Goal: Task Accomplishment & Management: Complete application form

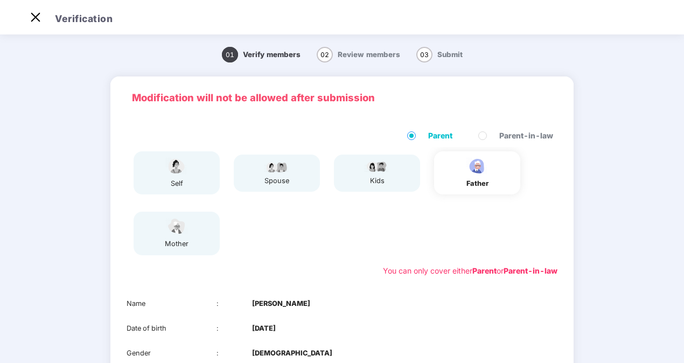
scroll to position [54, 0]
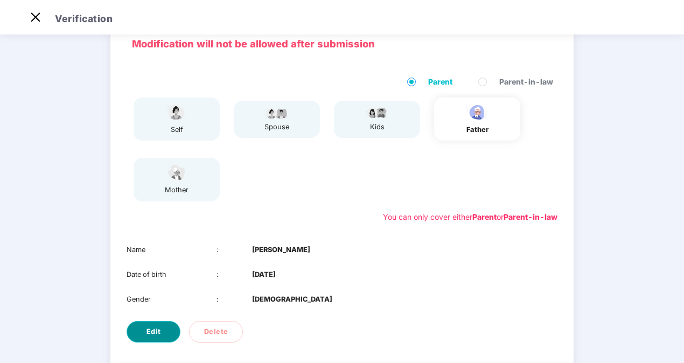
click at [162, 334] on button "Edit" at bounding box center [154, 332] width 54 height 22
select select "****"
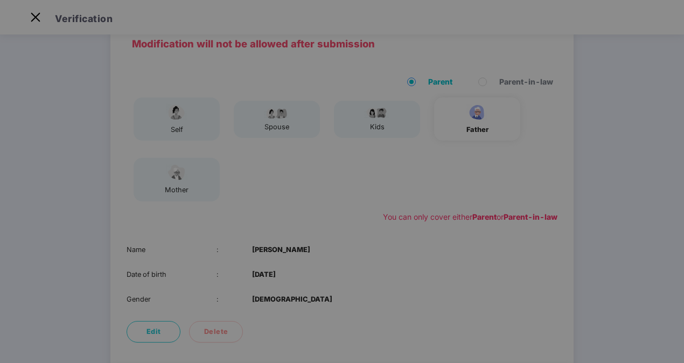
scroll to position [0, 0]
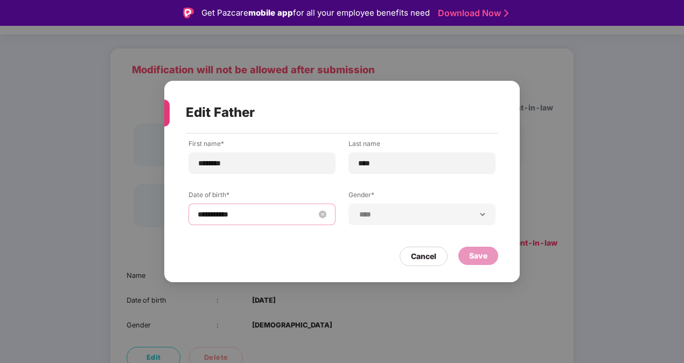
click at [243, 212] on input "**********" at bounding box center [257, 214] width 118 height 12
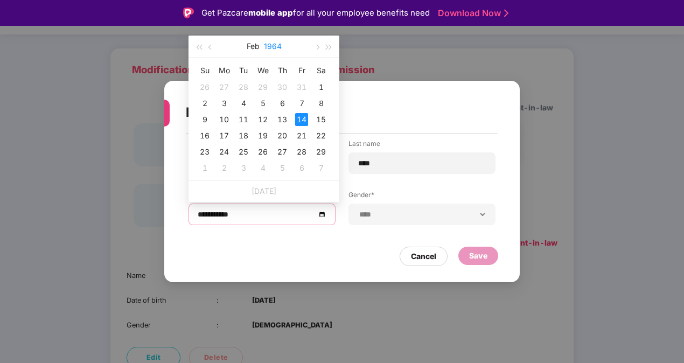
click at [274, 47] on button "1964" at bounding box center [273, 47] width 18 height 22
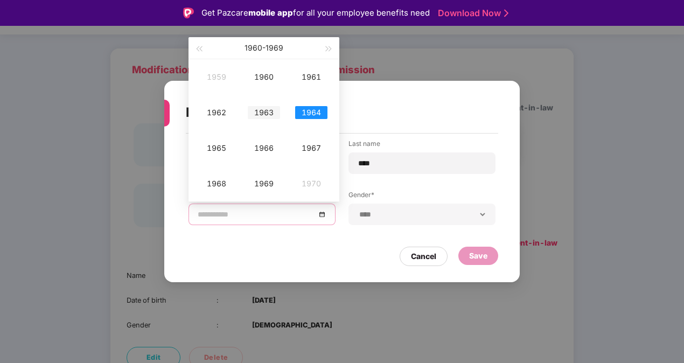
click at [259, 111] on div "1963" at bounding box center [264, 112] width 32 height 13
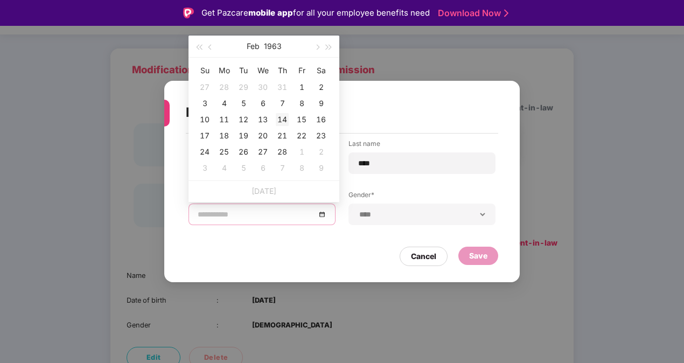
type input "**********"
click at [279, 119] on div "14" at bounding box center [282, 119] width 13 height 13
click at [469, 261] on div "Save" at bounding box center [478, 256] width 18 height 12
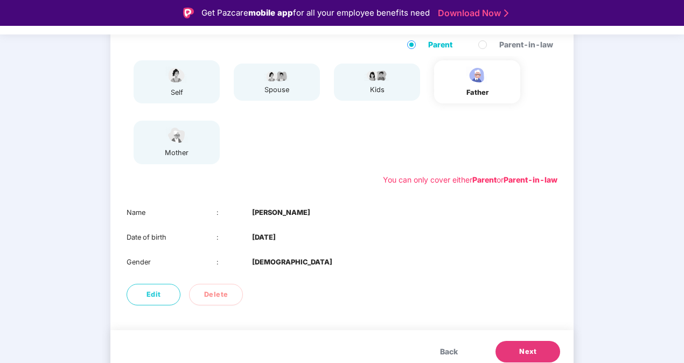
scroll to position [126, 0]
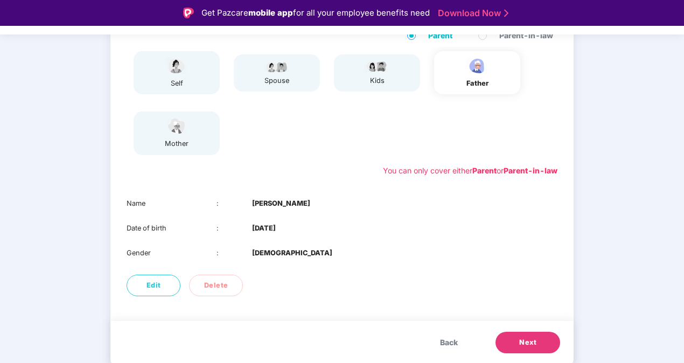
click at [514, 334] on button "Next" at bounding box center [528, 343] width 65 height 22
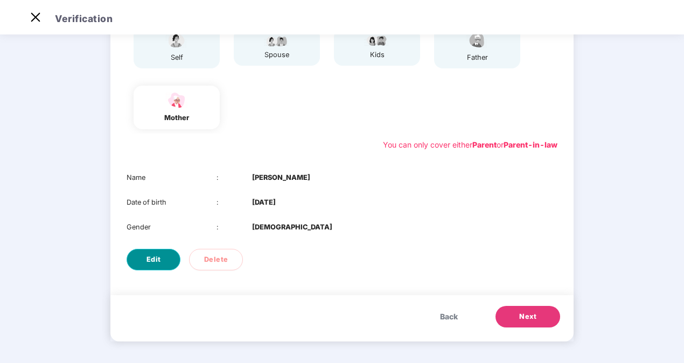
click at [165, 266] on button "Edit" at bounding box center [154, 260] width 54 height 22
select select "******"
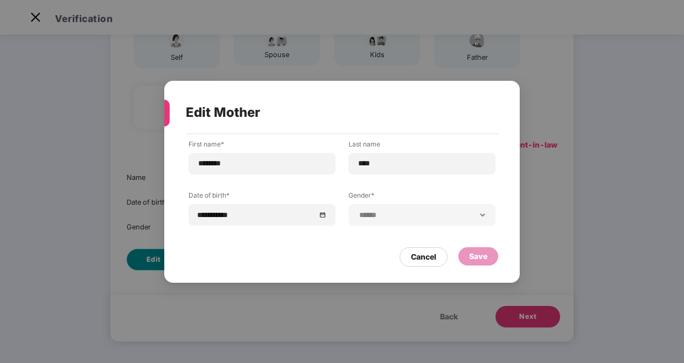
scroll to position [0, 0]
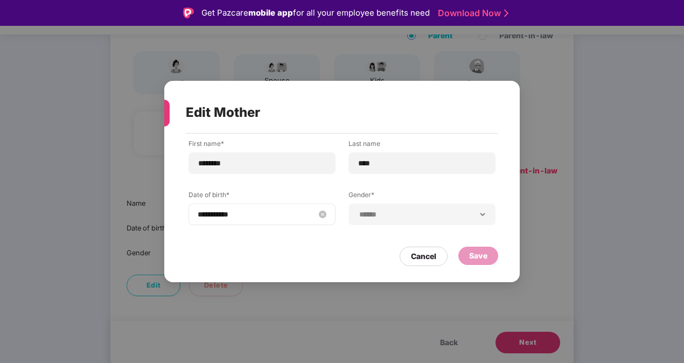
click at [260, 210] on input "**********" at bounding box center [257, 214] width 118 height 12
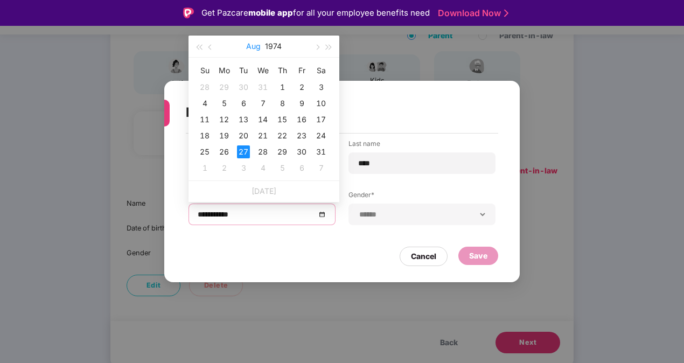
click at [257, 43] on button "Aug" at bounding box center [253, 47] width 15 height 22
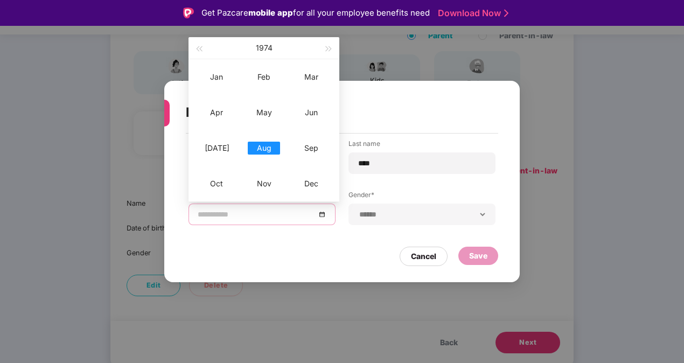
click at [268, 146] on div "Aug" at bounding box center [264, 148] width 32 height 13
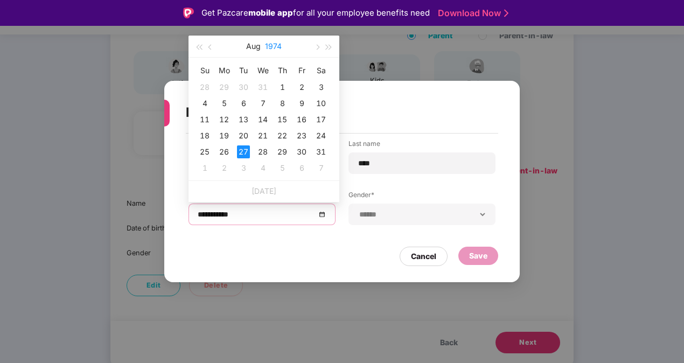
click at [274, 47] on button "1974" at bounding box center [273, 47] width 17 height 22
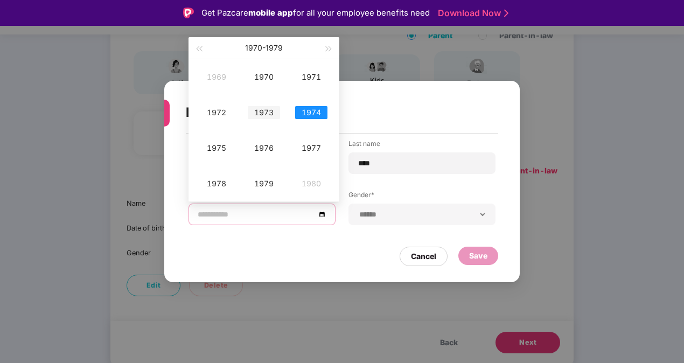
click at [259, 114] on div "1973" at bounding box center [264, 112] width 32 height 13
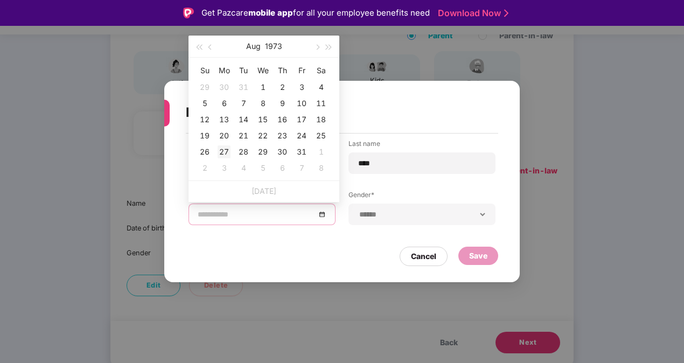
type input "**********"
click at [225, 153] on div "27" at bounding box center [224, 151] width 13 height 13
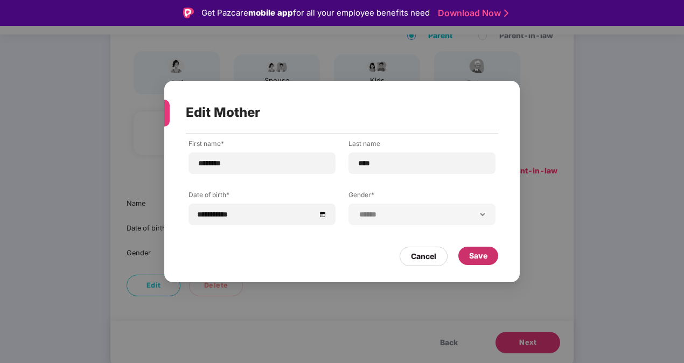
click at [476, 256] on div "Save" at bounding box center [478, 256] width 18 height 12
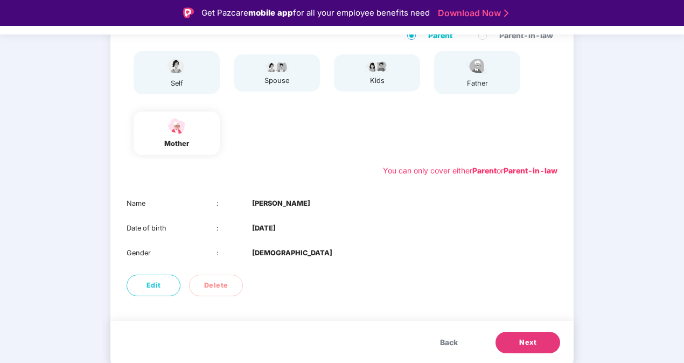
click at [440, 338] on span "Back" at bounding box center [449, 343] width 18 height 12
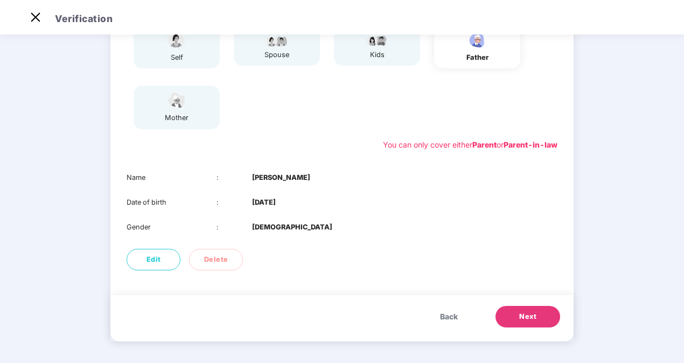
click at [508, 322] on button "Next" at bounding box center [528, 317] width 65 height 22
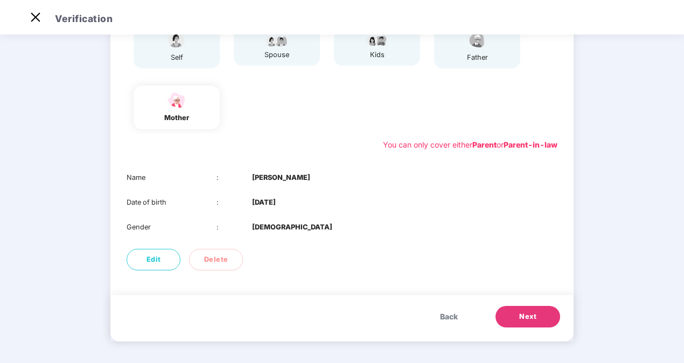
click at [508, 322] on button "Next" at bounding box center [528, 317] width 65 height 22
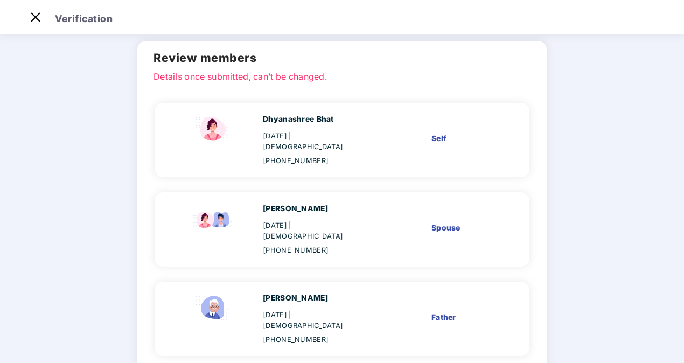
scroll to position [54, 0]
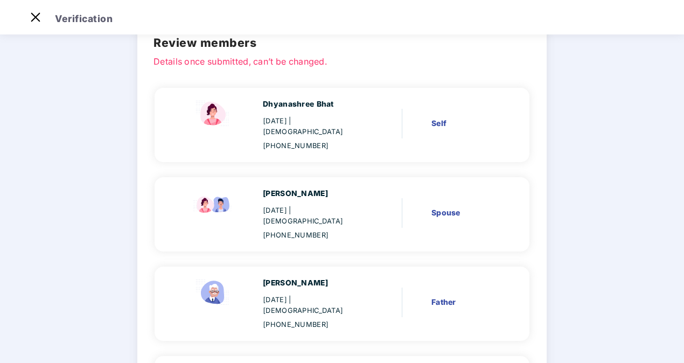
click at [450, 207] on div "Spouse" at bounding box center [464, 213] width 66 height 12
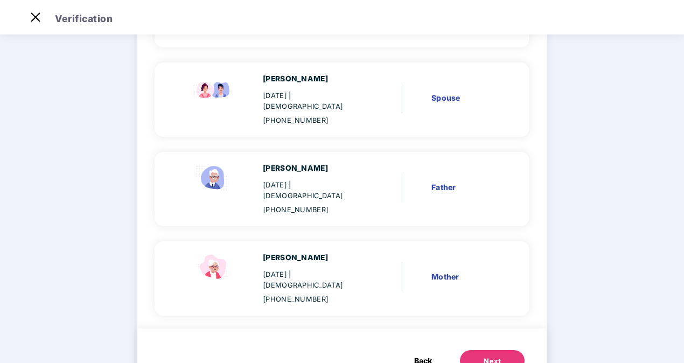
scroll to position [169, 0]
click at [416, 354] on span "Back" at bounding box center [423, 360] width 18 height 12
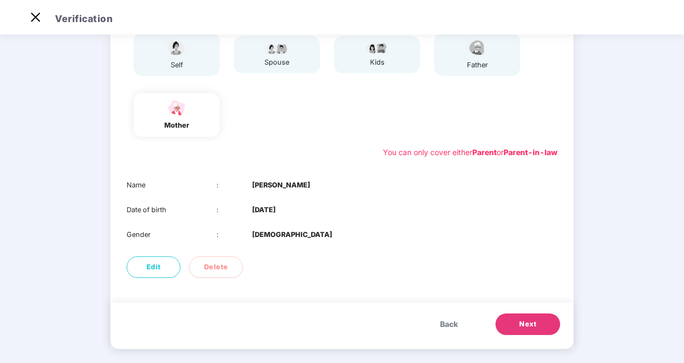
scroll to position [126, 0]
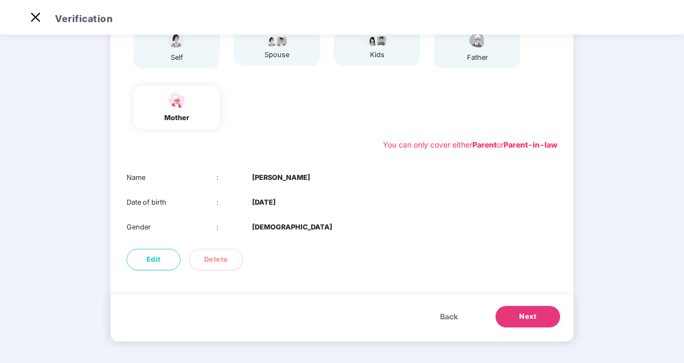
click at [528, 308] on button "Next" at bounding box center [528, 317] width 65 height 22
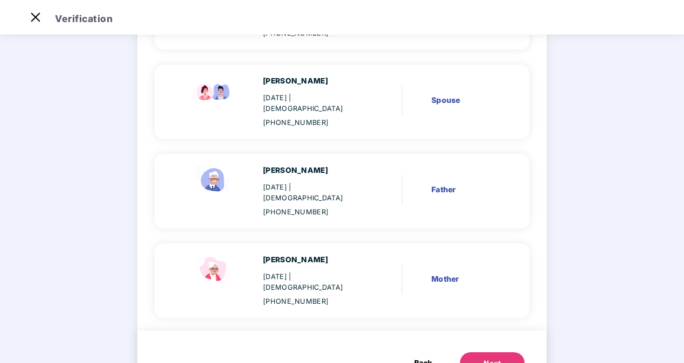
scroll to position [169, 0]
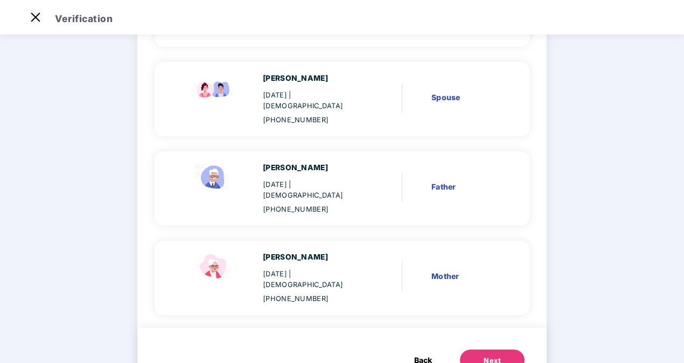
click at [474, 350] on button "Next" at bounding box center [492, 361] width 65 height 22
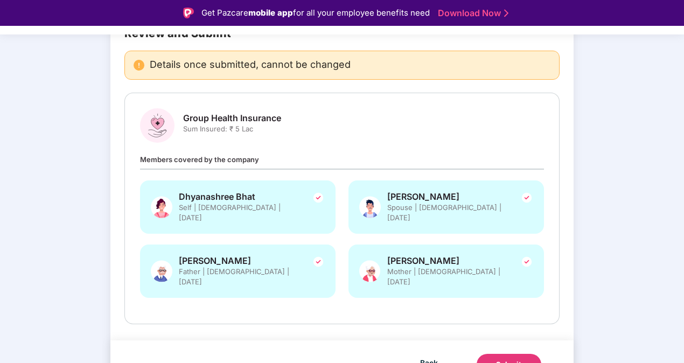
scroll to position [26, 0]
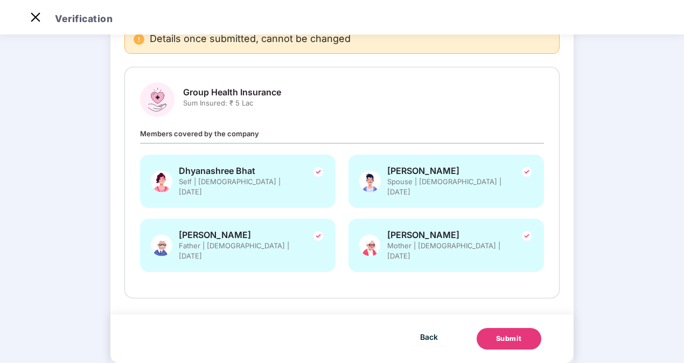
click at [511, 333] on div "Submit" at bounding box center [509, 338] width 26 height 11
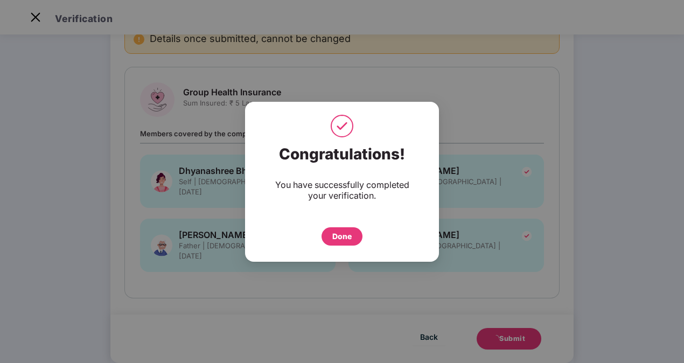
click at [347, 241] on div "Done" at bounding box center [341, 237] width 19 height 12
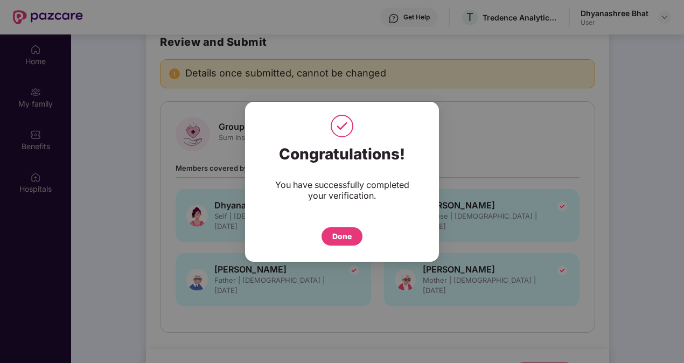
scroll to position [60, 0]
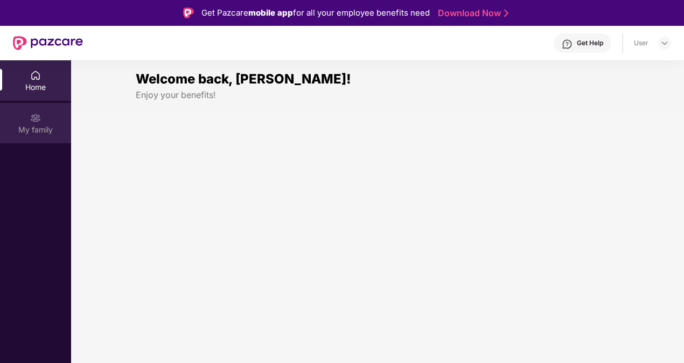
click at [39, 127] on div "My family" at bounding box center [35, 129] width 71 height 11
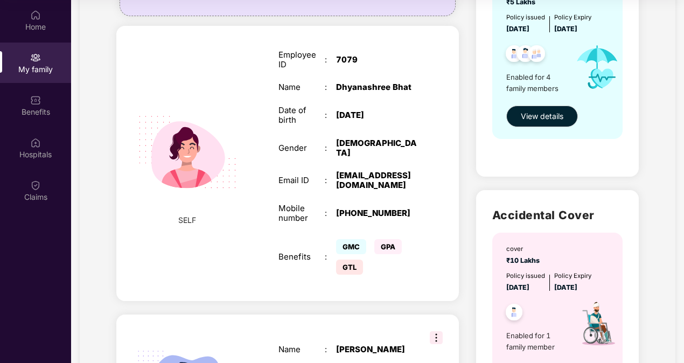
scroll to position [162, 0]
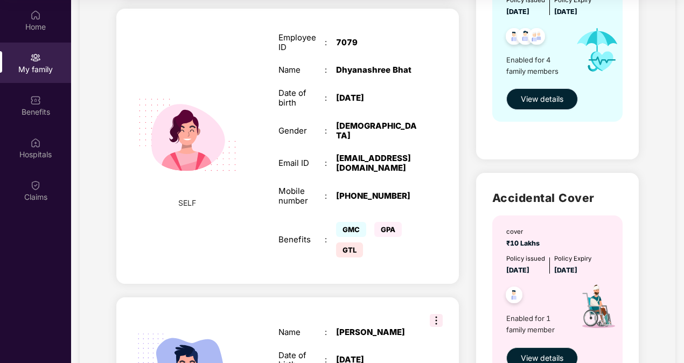
click at [529, 101] on span "View details" at bounding box center [542, 99] width 43 height 12
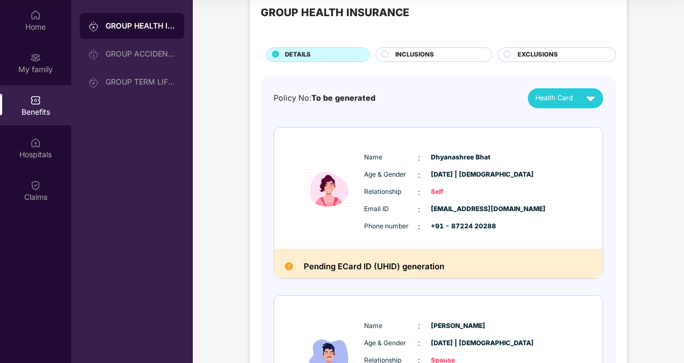
scroll to position [54, 0]
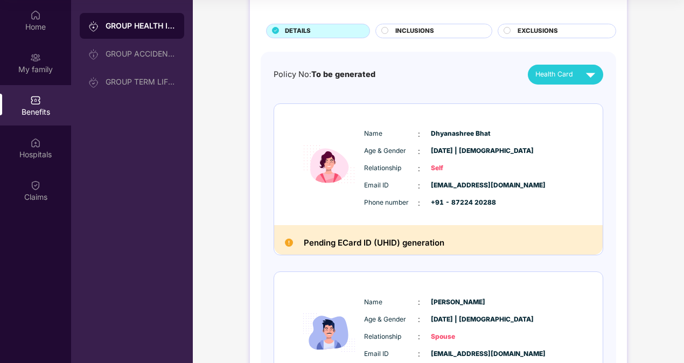
click at [405, 233] on div "Pending ECard ID (UHID) generation" at bounding box center [438, 240] width 329 height 30
click at [340, 236] on h2 "Pending ECard ID (UHID) generation" at bounding box center [374, 243] width 141 height 14
click at [381, 30] on icon at bounding box center [384, 30] width 7 height 7
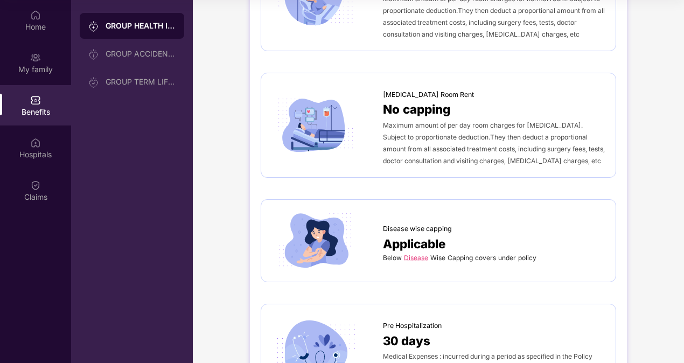
scroll to position [323, 0]
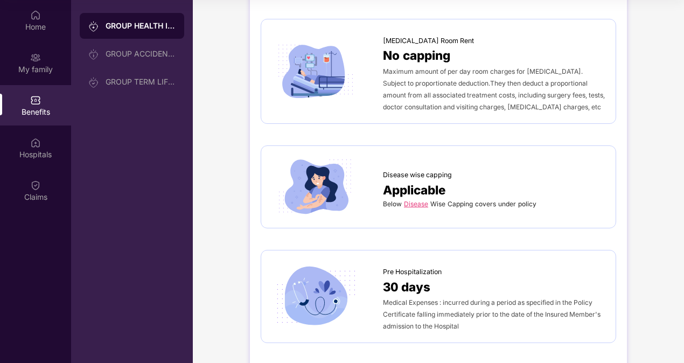
drag, startPoint x: 415, startPoint y: 201, endPoint x: 409, endPoint y: 201, distance: 5.9
click at [409, 201] on link "Disease" at bounding box center [416, 204] width 24 height 8
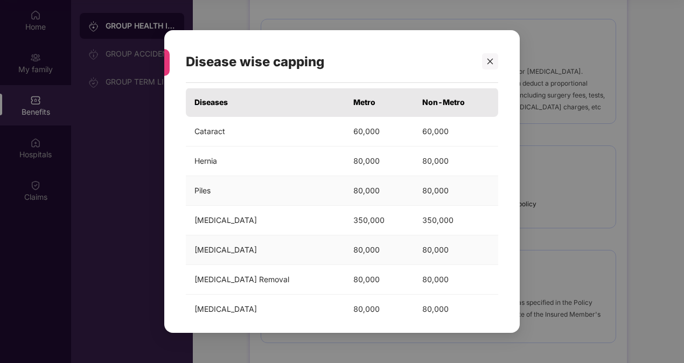
scroll to position [0, 0]
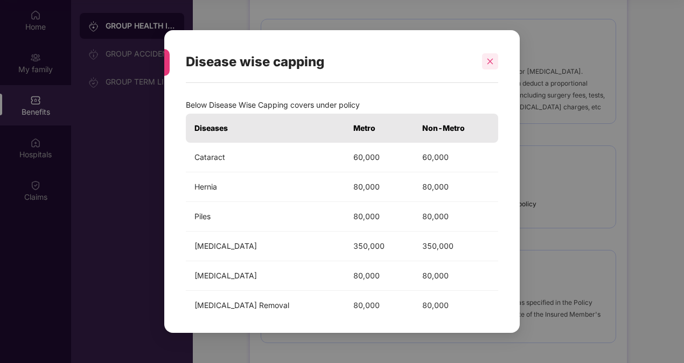
click at [487, 66] on div at bounding box center [490, 61] width 16 height 16
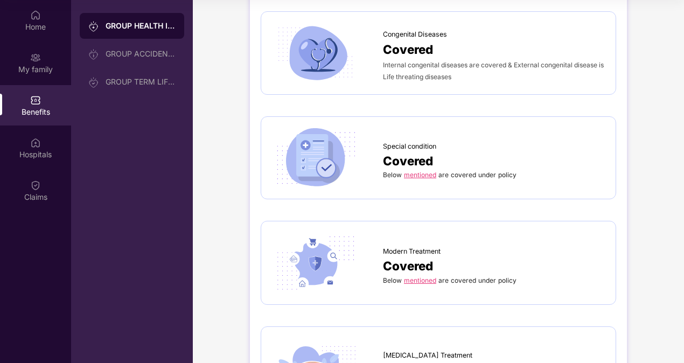
scroll to position [1454, 0]
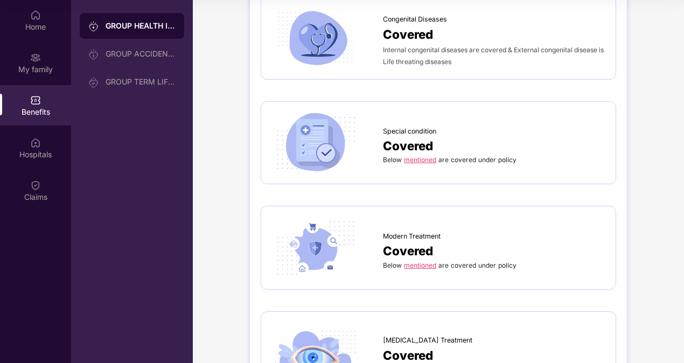
click at [420, 156] on link "mentioned" at bounding box center [420, 160] width 32 height 8
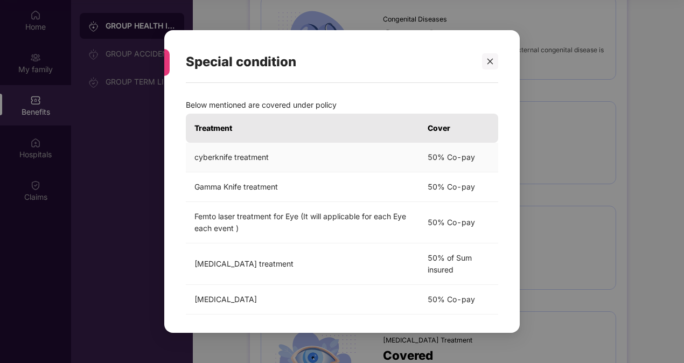
scroll to position [37, 0]
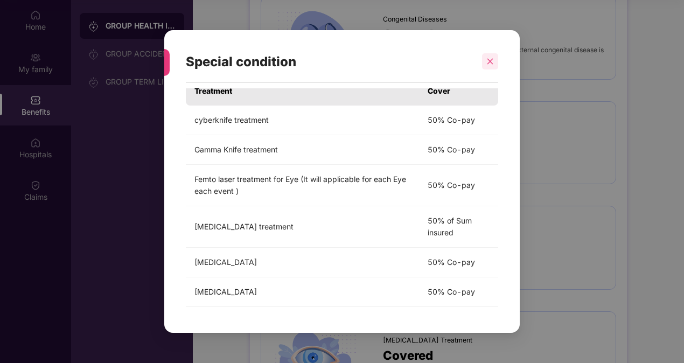
click at [488, 61] on icon "close" at bounding box center [490, 62] width 8 height 8
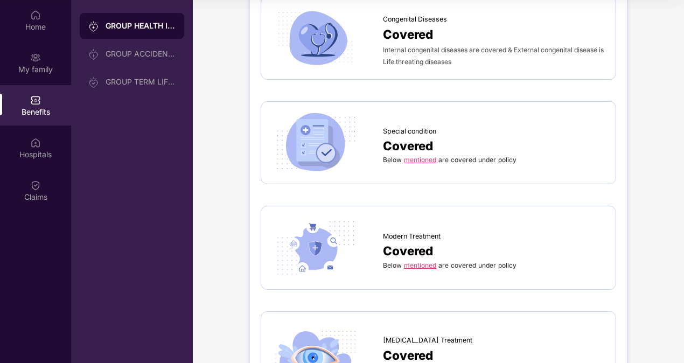
click at [420, 254] on span "Covered" at bounding box center [408, 250] width 50 height 19
click at [420, 261] on link "mentioned" at bounding box center [420, 265] width 32 height 8
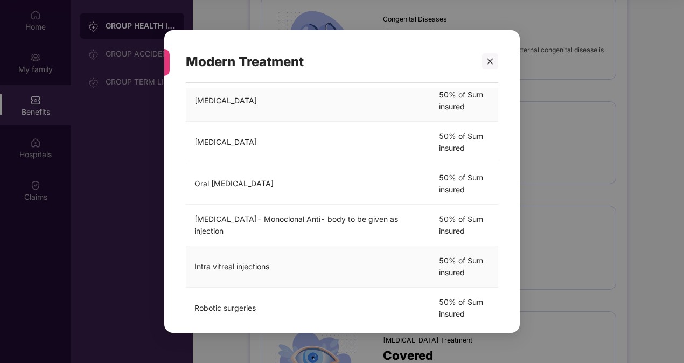
scroll to position [162, 0]
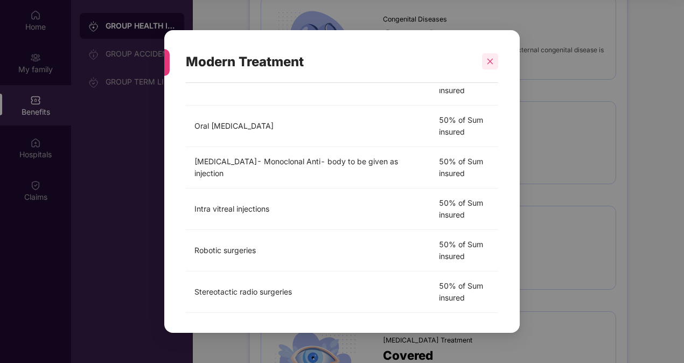
click at [492, 58] on icon "close" at bounding box center [490, 62] width 8 height 8
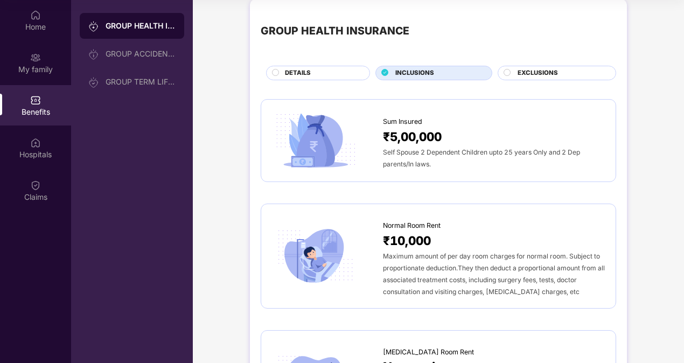
scroll to position [0, 0]
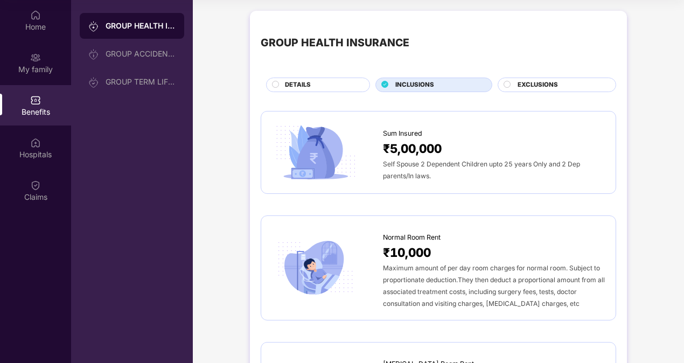
click at [502, 84] on div "EXCLUSIONS" at bounding box center [557, 85] width 119 height 15
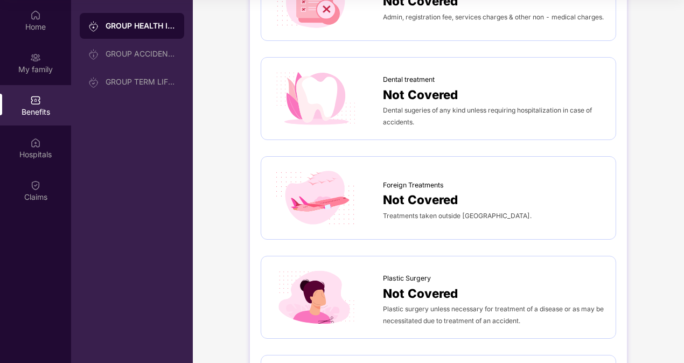
scroll to position [74, 0]
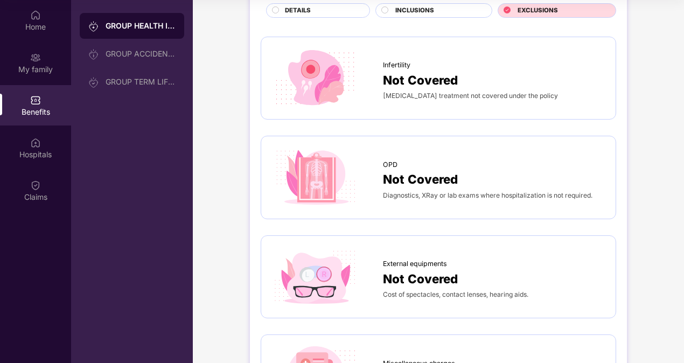
click at [396, 8] on span "INCLUSIONS" at bounding box center [414, 11] width 39 height 10
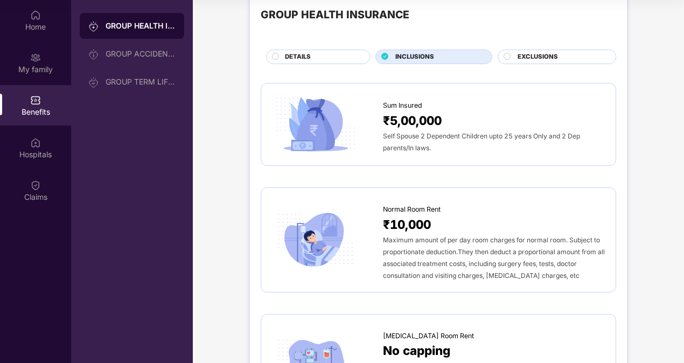
scroll to position [0, 0]
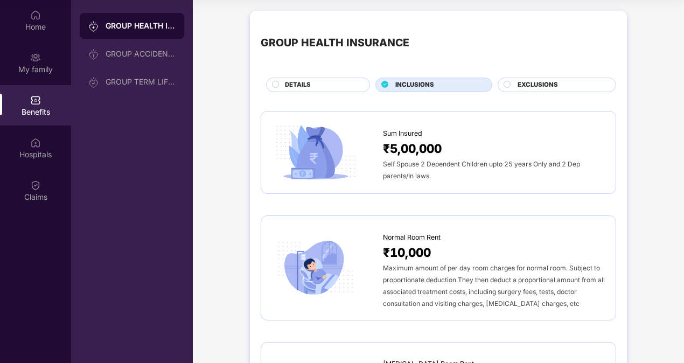
click at [329, 85] on div "DETAILS" at bounding box center [322, 85] width 85 height 11
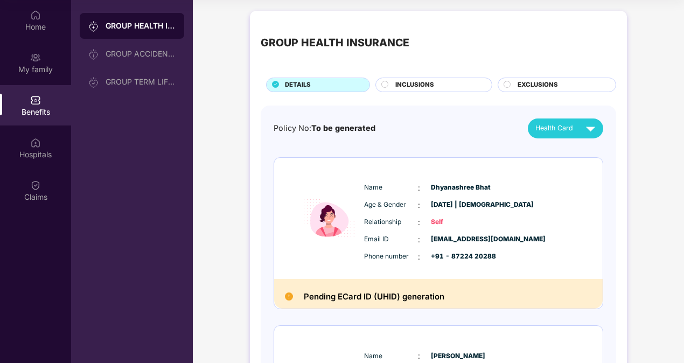
click at [400, 79] on div "INCLUSIONS" at bounding box center [433, 85] width 117 height 15
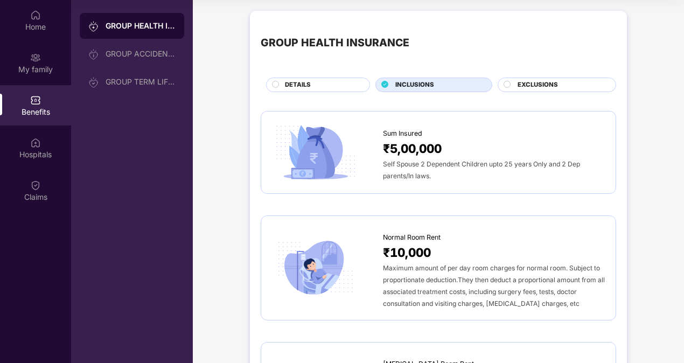
click at [322, 76] on div "GROUP HEALTH INSURANCE DETAILS INCLUSIONS EXCLUSIONS" at bounding box center [439, 57] width 356 height 71
click at [163, 52] on div "GROUP ACCIDENTAL INSURANCE" at bounding box center [141, 54] width 70 height 9
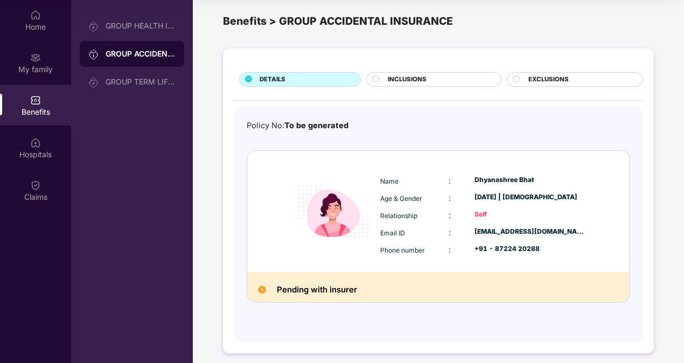
scroll to position [14, 0]
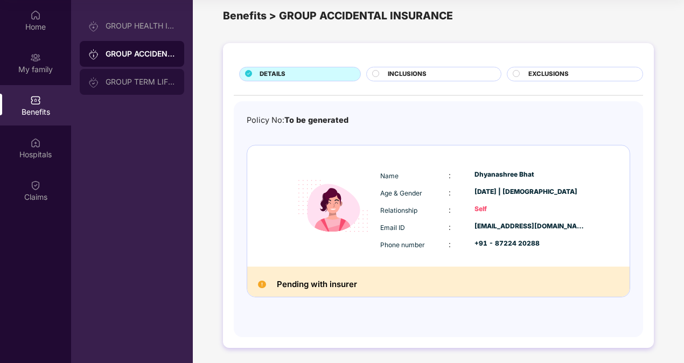
click at [127, 87] on div "GROUP TERM LIFE INSURANCE" at bounding box center [132, 82] width 105 height 26
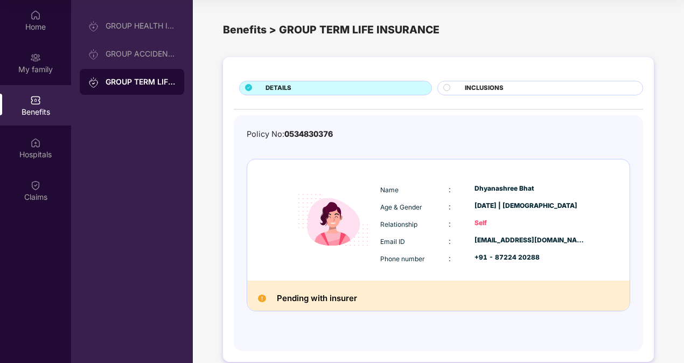
scroll to position [14, 0]
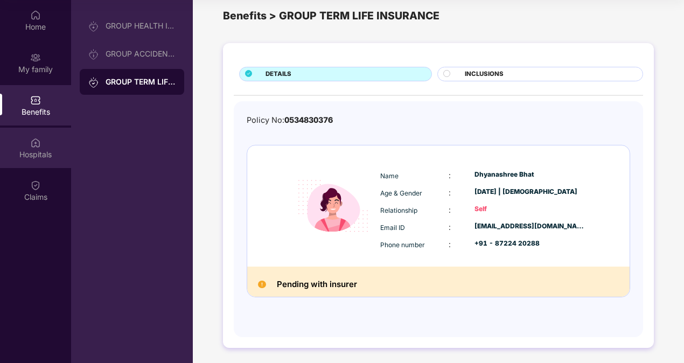
click at [43, 145] on div "Hospitals" at bounding box center [35, 148] width 71 height 40
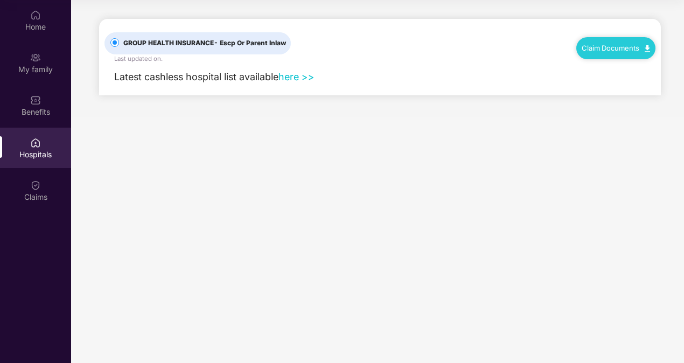
click at [295, 81] on link "here >>" at bounding box center [296, 76] width 36 height 11
click at [38, 176] on div "Claims" at bounding box center [35, 190] width 71 height 40
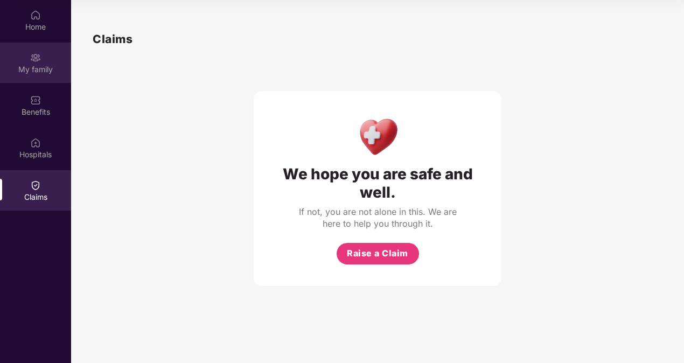
click at [36, 75] on div "My family" at bounding box center [35, 63] width 71 height 40
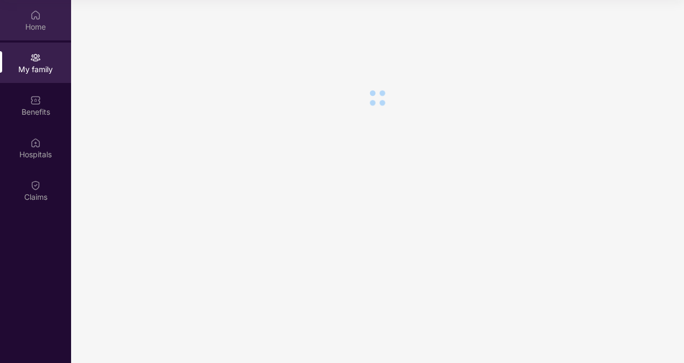
click at [37, 30] on div "Home" at bounding box center [35, 27] width 71 height 11
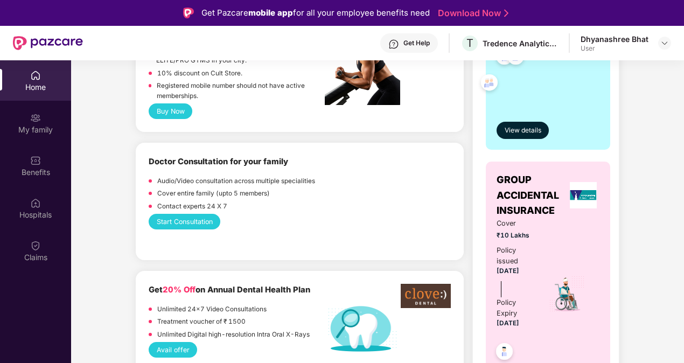
scroll to position [539, 0]
